Goal: Task Accomplishment & Management: Complete application form

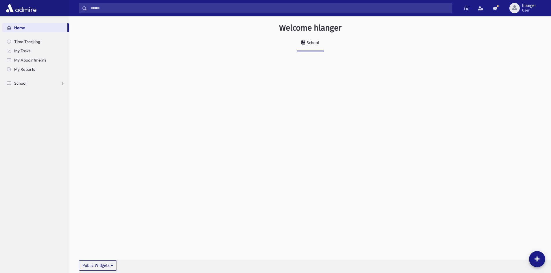
click at [29, 83] on link "School" at bounding box center [35, 83] width 67 height 9
click at [30, 90] on link "Students" at bounding box center [35, 92] width 67 height 9
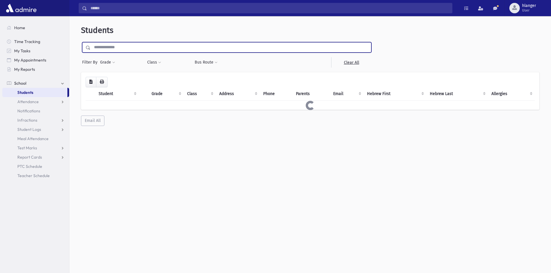
click at [101, 49] on input "text" at bounding box center [231, 47] width 281 height 10
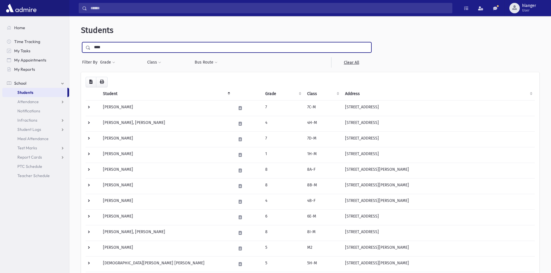
type input "****"
click at [81, 42] on input "submit" at bounding box center [89, 46] width 16 height 8
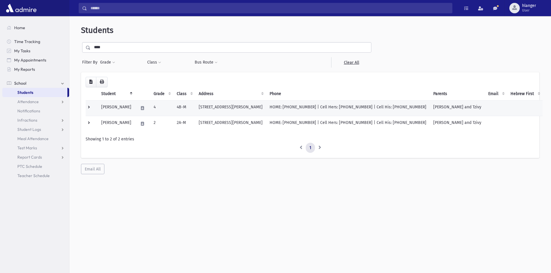
click at [134, 110] on td "Szmidt, Mordechai S" at bounding box center [116, 108] width 37 height 16
click at [134, 110] on td "[PERSON_NAME]" at bounding box center [116, 108] width 37 height 16
click at [135, 107] on td "[PERSON_NAME]" at bounding box center [116, 108] width 37 height 16
click at [135, 107] on td "Szmidt, Mordechai S" at bounding box center [116, 108] width 37 height 16
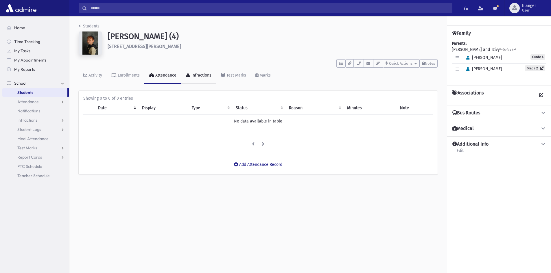
click at [195, 78] on link "Infractions" at bounding box center [198, 76] width 35 height 16
click at [257, 163] on button "Add Infraction" at bounding box center [258, 165] width 39 height 10
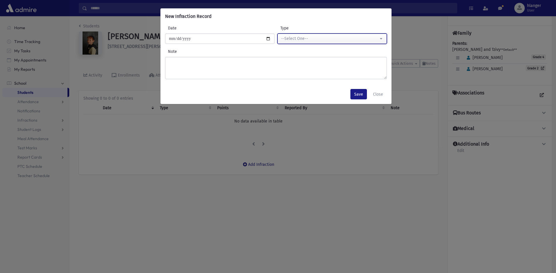
click at [290, 39] on div "--Select One--" at bounding box center [329, 39] width 97 height 6
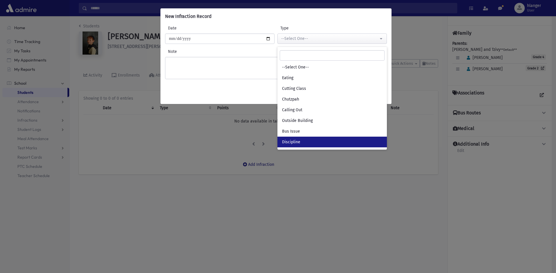
drag, startPoint x: 309, startPoint y: 144, endPoint x: 162, endPoint y: 84, distance: 158.9
click at [309, 144] on link "Discipline" at bounding box center [331, 142] width 109 height 11
select select "*"
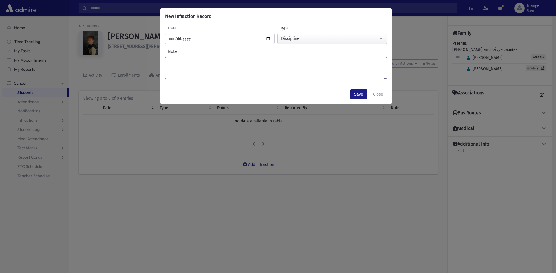
click at [183, 65] on textarea "Note" at bounding box center [276, 68] width 222 height 22
type textarea "******"
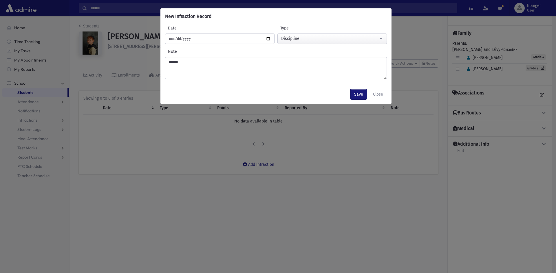
click at [358, 97] on button "Save" at bounding box center [358, 94] width 16 height 10
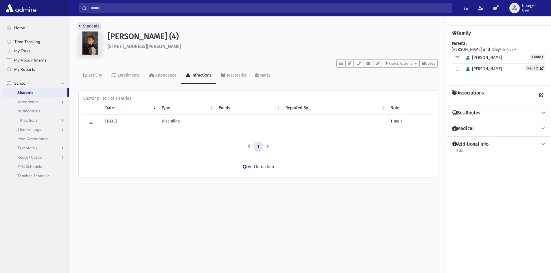
click at [87, 26] on link "Students" at bounding box center [89, 26] width 21 height 5
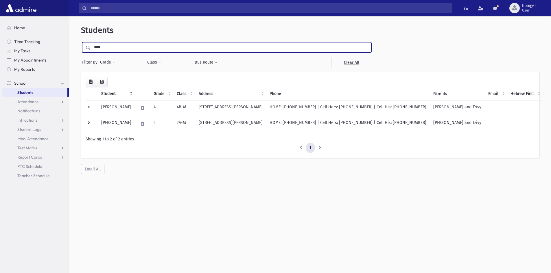
drag, startPoint x: 113, startPoint y: 46, endPoint x: 64, endPoint y: 57, distance: 49.8
click at [64, 57] on div "Search Results Students" at bounding box center [275, 144] width 551 height 289
type input "******"
click at [81, 42] on input "submit" at bounding box center [89, 46] width 16 height 8
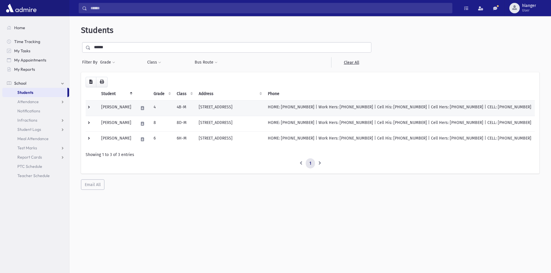
click at [119, 109] on td "[PERSON_NAME]" at bounding box center [116, 108] width 37 height 16
click at [121, 107] on td "[PERSON_NAME]" at bounding box center [116, 108] width 37 height 16
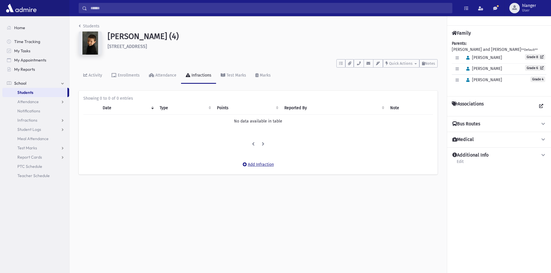
click at [255, 163] on button "Add Infraction" at bounding box center [258, 165] width 39 height 10
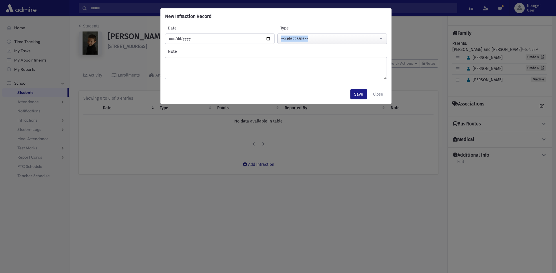
drag, startPoint x: 309, startPoint y: 33, endPoint x: 309, endPoint y: 37, distance: 3.5
click at [309, 35] on div "**********" at bounding box center [332, 34] width 112 height 19
click at [337, 35] on button "--Select One--" at bounding box center [331, 39] width 109 height 10
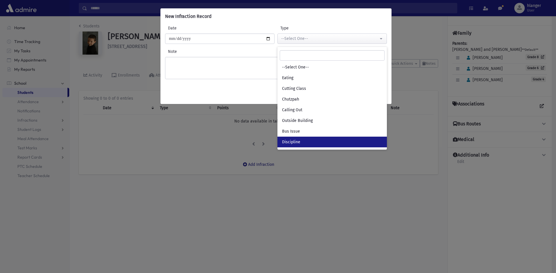
drag, startPoint x: 306, startPoint y: 143, endPoint x: 183, endPoint y: 86, distance: 135.7
click at [306, 141] on link "Discipline" at bounding box center [331, 142] width 109 height 11
select select "*"
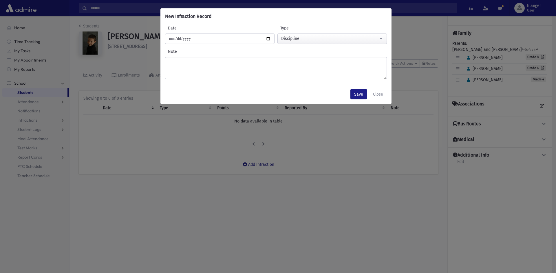
click at [184, 85] on div "Save Close" at bounding box center [275, 94] width 231 height 20
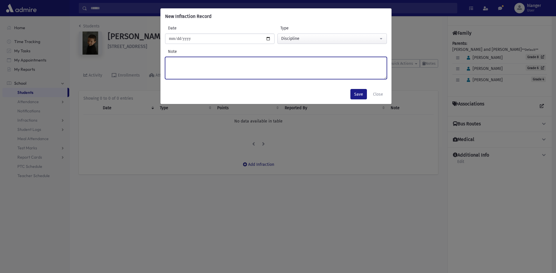
click at [185, 72] on textarea "Note" at bounding box center [276, 68] width 222 height 22
type textarea "******"
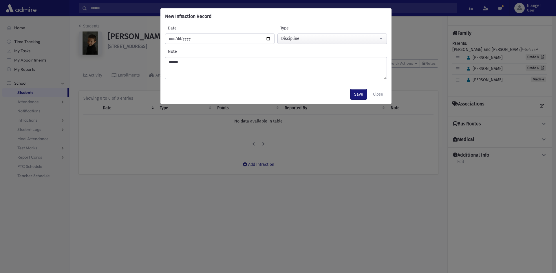
click at [359, 94] on button "Save" at bounding box center [358, 94] width 16 height 10
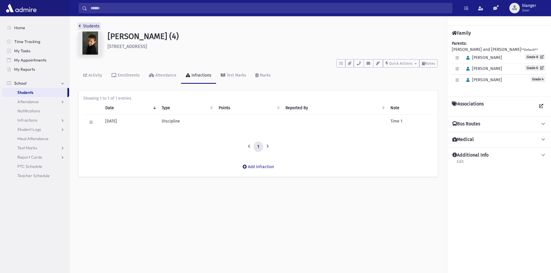
click at [89, 27] on link "Students" at bounding box center [89, 26] width 21 height 5
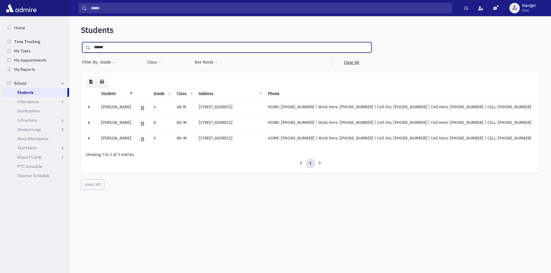
drag, startPoint x: 109, startPoint y: 47, endPoint x: 66, endPoint y: 45, distance: 42.6
click at [66, 45] on div "Search Results Students" at bounding box center [275, 144] width 551 height 289
type input "*****"
click at [81, 42] on input "submit" at bounding box center [89, 46] width 16 height 8
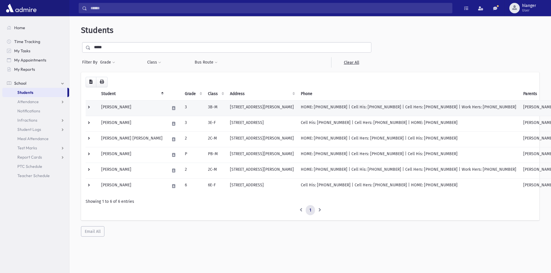
click at [166, 114] on td at bounding box center [173, 108] width 15 height 16
click at [126, 106] on td "Kurtz, Avraham Meir" at bounding box center [132, 108] width 68 height 16
click at [140, 108] on td "Kurtz, Avraham Meir" at bounding box center [132, 108] width 68 height 16
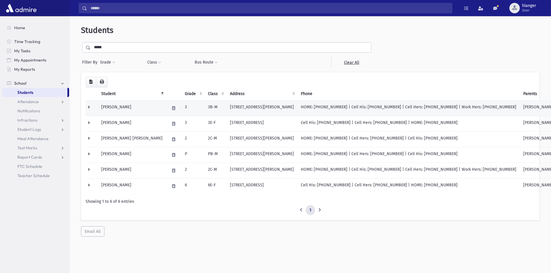
click at [140, 108] on td "Kurtz, Avraham Meir" at bounding box center [132, 108] width 68 height 16
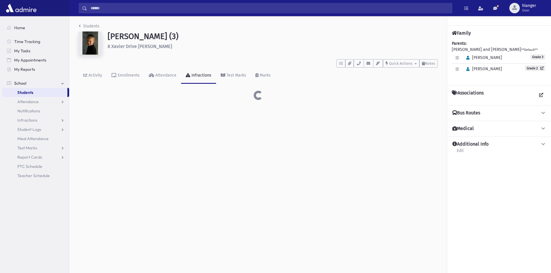
click at [98, 110] on div "Students [PERSON_NAME] (3) [STREET_ADDRESS][PERSON_NAME] **** To Do's No open t…" at bounding box center [310, 144] width 482 height 257
click at [113, 75] on icon at bounding box center [113, 75] width 5 height 4
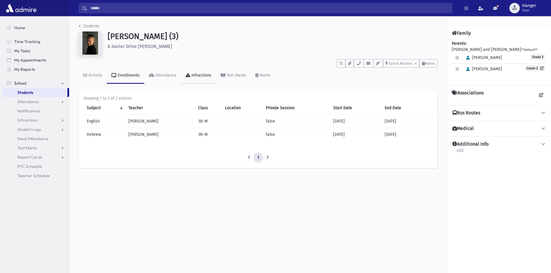
click at [207, 80] on link "Infractions" at bounding box center [198, 76] width 35 height 16
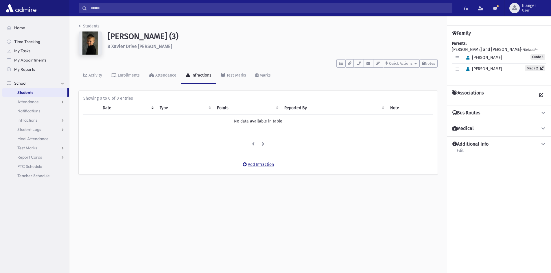
click at [258, 162] on button "Add Infraction" at bounding box center [258, 165] width 39 height 10
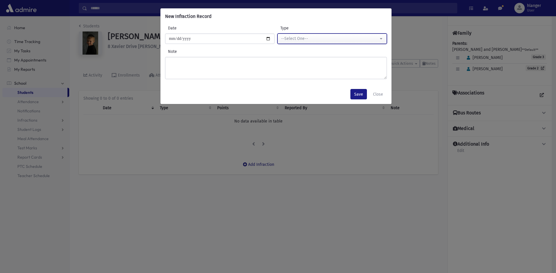
drag, startPoint x: 318, startPoint y: 34, endPoint x: 322, endPoint y: 67, distance: 32.9
click at [318, 37] on button "--Select One--" at bounding box center [331, 39] width 109 height 10
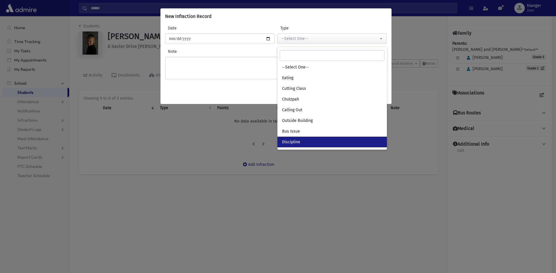
drag, startPoint x: 325, startPoint y: 146, endPoint x: 302, endPoint y: 131, distance: 27.3
click at [323, 144] on link "Discipline" at bounding box center [331, 142] width 109 height 11
select select "*"
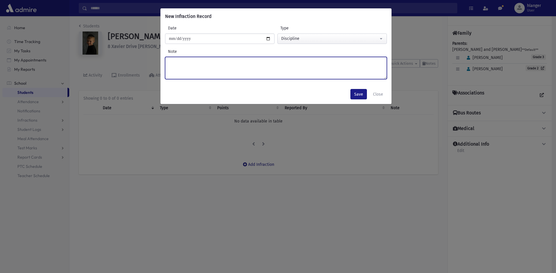
click at [193, 66] on textarea "Note" at bounding box center [276, 68] width 222 height 22
type textarea "******"
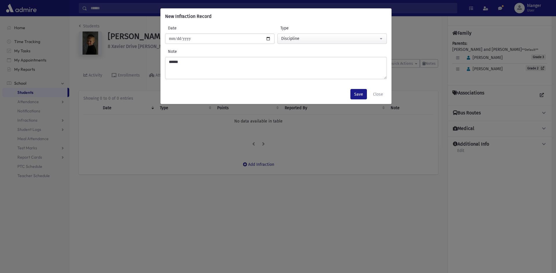
click at [353, 84] on div "**********" at bounding box center [275, 55] width 231 height 60
click at [360, 91] on button "Save" at bounding box center [358, 94] width 16 height 10
